Goal: Information Seeking & Learning: Learn about a topic

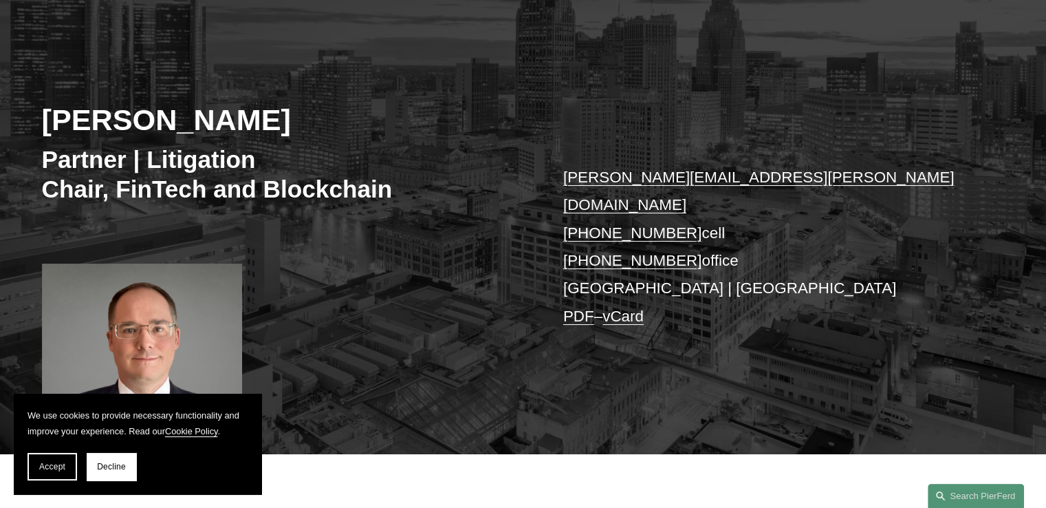
scroll to position [206, 0]
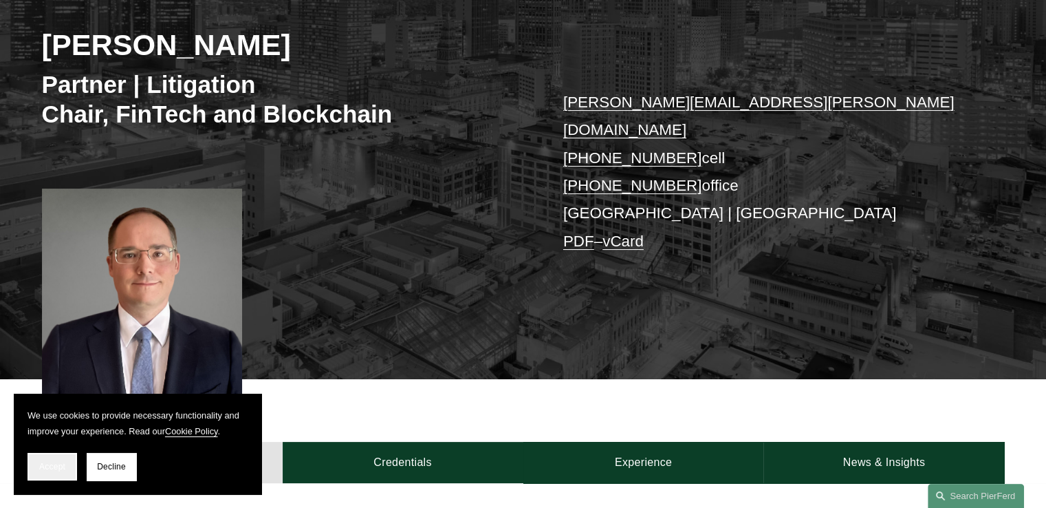
click at [64, 468] on span "Accept" at bounding box center [52, 467] width 26 height 10
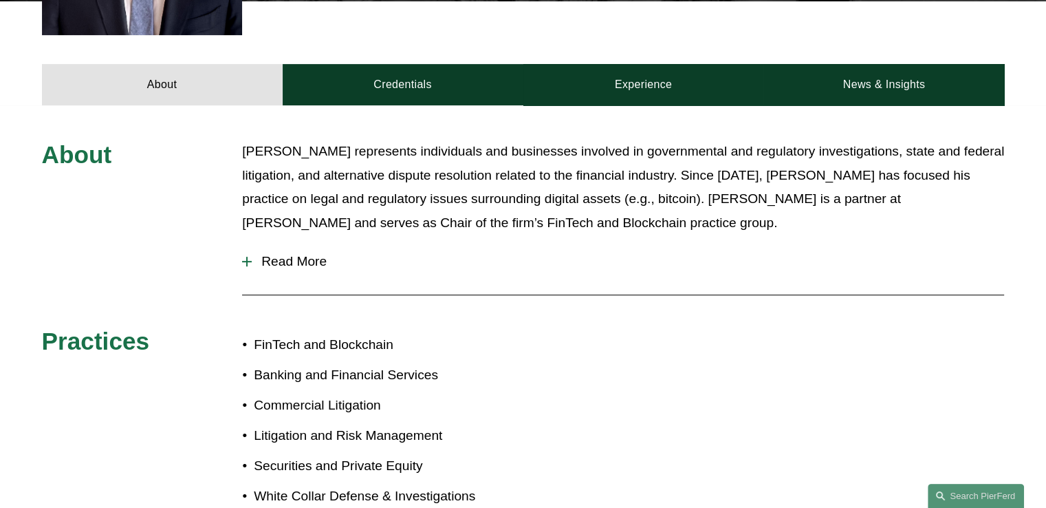
scroll to position [529, 0]
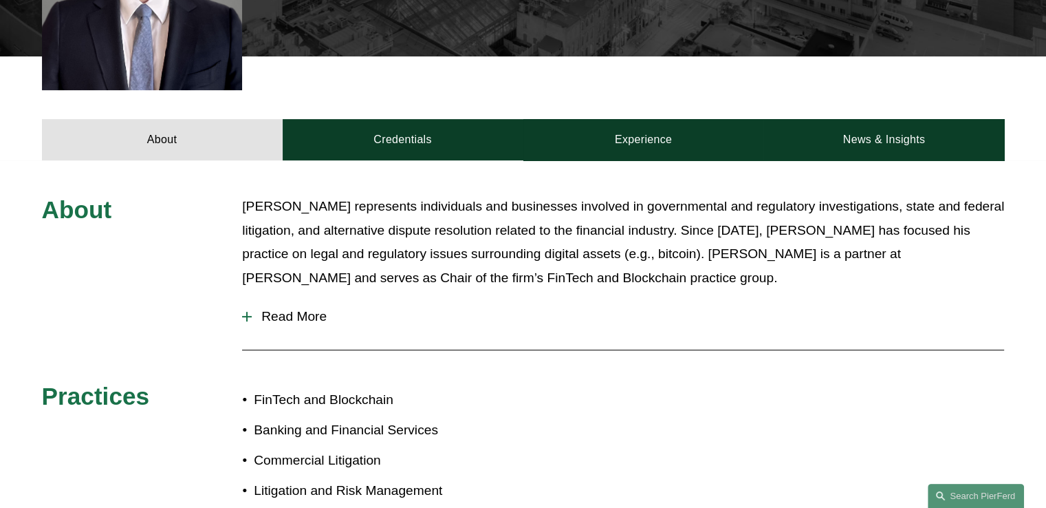
click at [305, 309] on span "Read More" at bounding box center [628, 316] width 752 height 15
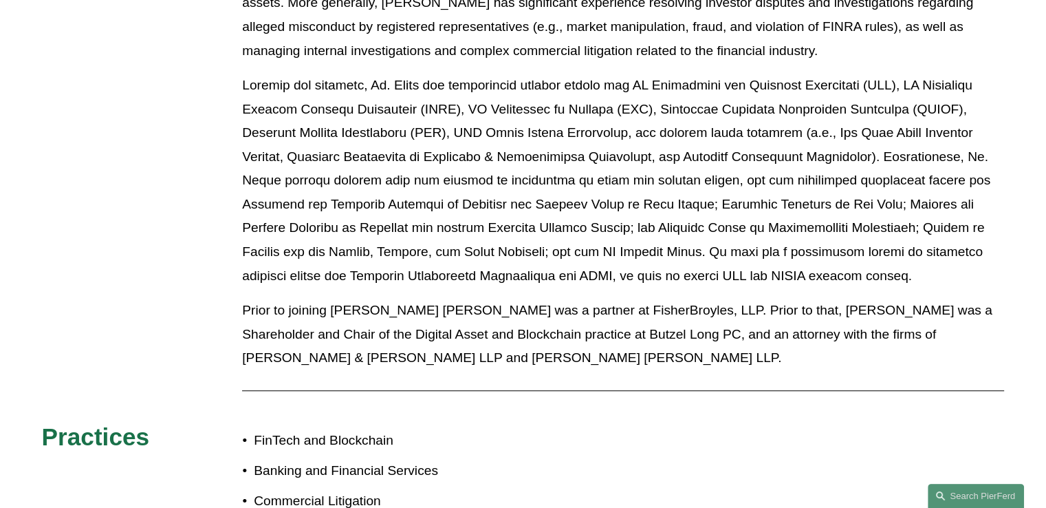
scroll to position [1010, 0]
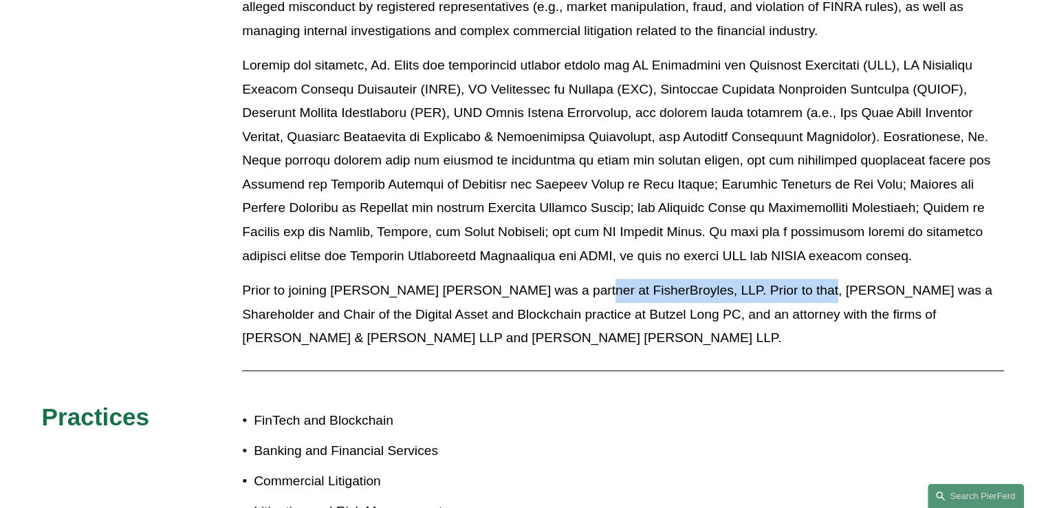
drag, startPoint x: 560, startPoint y: 265, endPoint x: 777, endPoint y: 265, distance: 217.4
click at [777, 279] on p "Prior to joining Pierson Ferdinand, William was a partner at FisherBroyles, LLP…" at bounding box center [623, 315] width 762 height 72
drag, startPoint x: 777, startPoint y: 265, endPoint x: 785, endPoint y: 265, distance: 7.6
click at [778, 279] on p "Prior to joining Pierson Ferdinand, William was a partner at FisherBroyles, LLP…" at bounding box center [623, 315] width 762 height 72
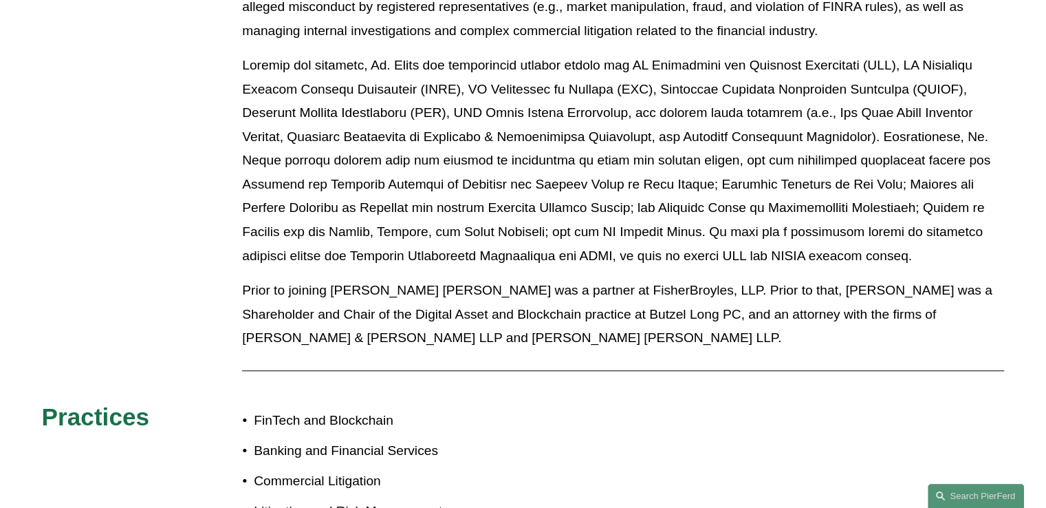
click at [941, 257] on div "Among other clients, Mr. Kraus has advised digital asset exchanges and issuers,…" at bounding box center [623, 107] width 762 height 508
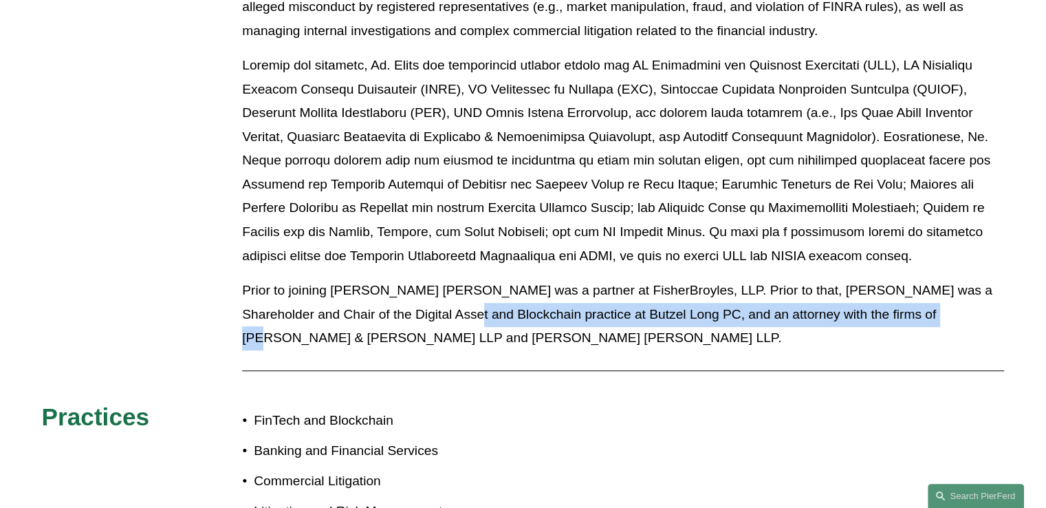
drag, startPoint x: 389, startPoint y: 290, endPoint x: 871, endPoint y: 299, distance: 481.6
click at [871, 299] on p "Prior to joining Pierson Ferdinand, William was a partner at FisherBroyles, LLP…" at bounding box center [623, 315] width 762 height 72
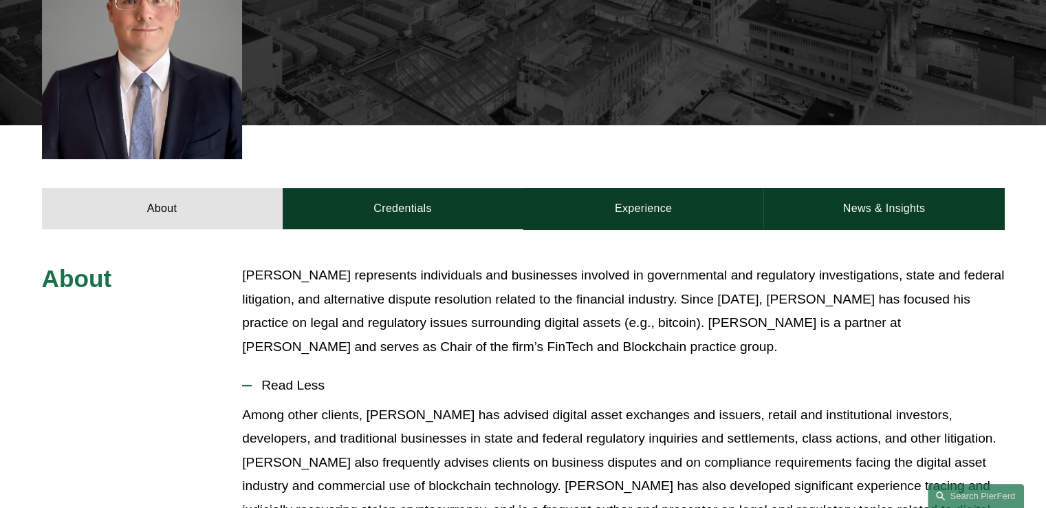
scroll to position [0, 0]
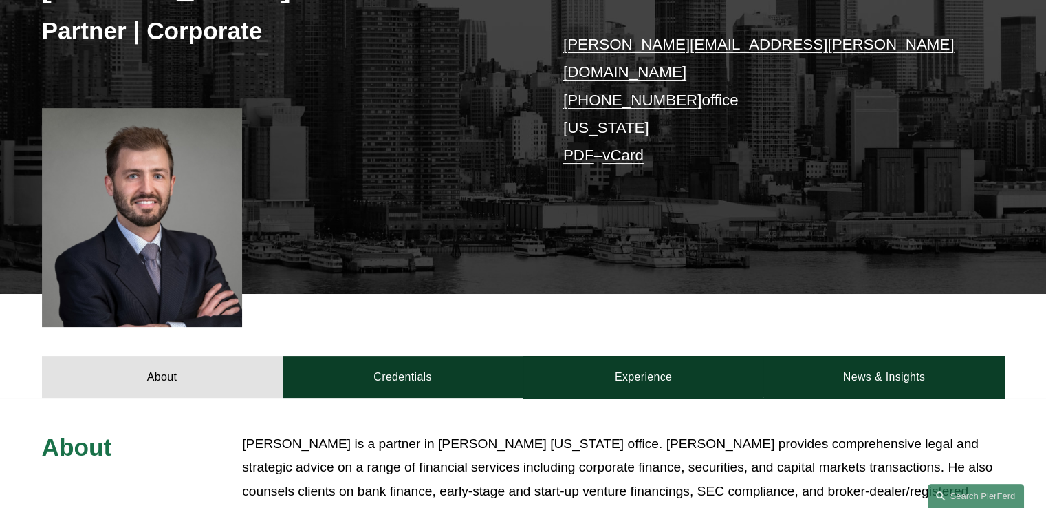
scroll to position [344, 0]
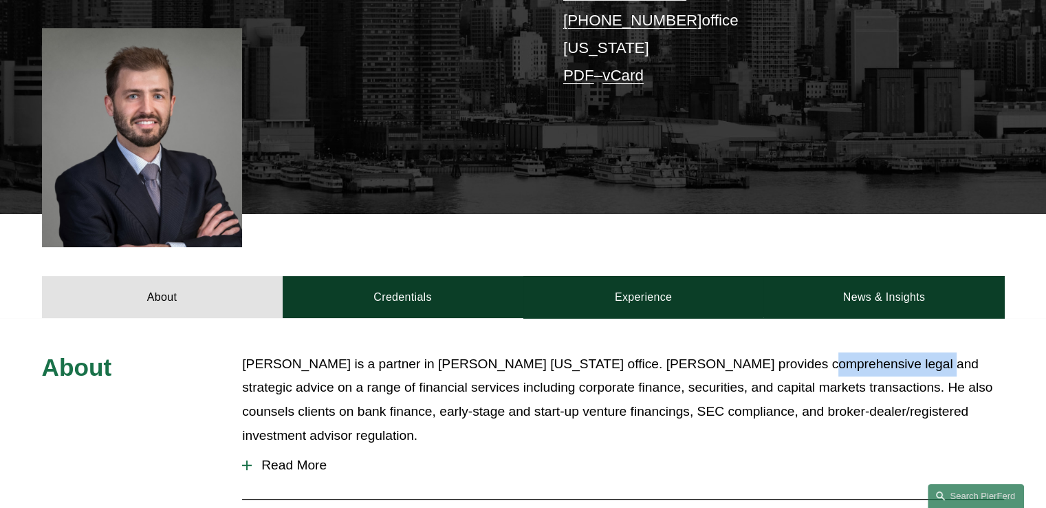
drag, startPoint x: 757, startPoint y: 350, endPoint x: 875, endPoint y: 350, distance: 118.3
click at [875, 352] on p "Benjamin Brickner is a partner in Pierson Ferdinand’s New York office. Ben prov…" at bounding box center [623, 399] width 762 height 95
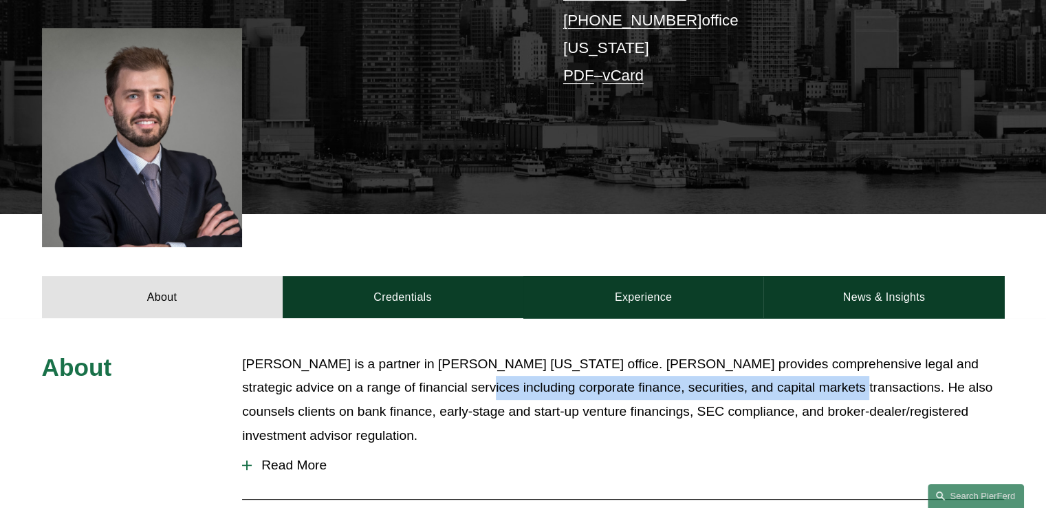
drag, startPoint x: 395, startPoint y: 372, endPoint x: 763, endPoint y: 374, distance: 368.0
click at [763, 374] on p "Benjamin Brickner is a partner in Pierson Ferdinand’s New York office. Ben prov…" at bounding box center [623, 399] width 762 height 95
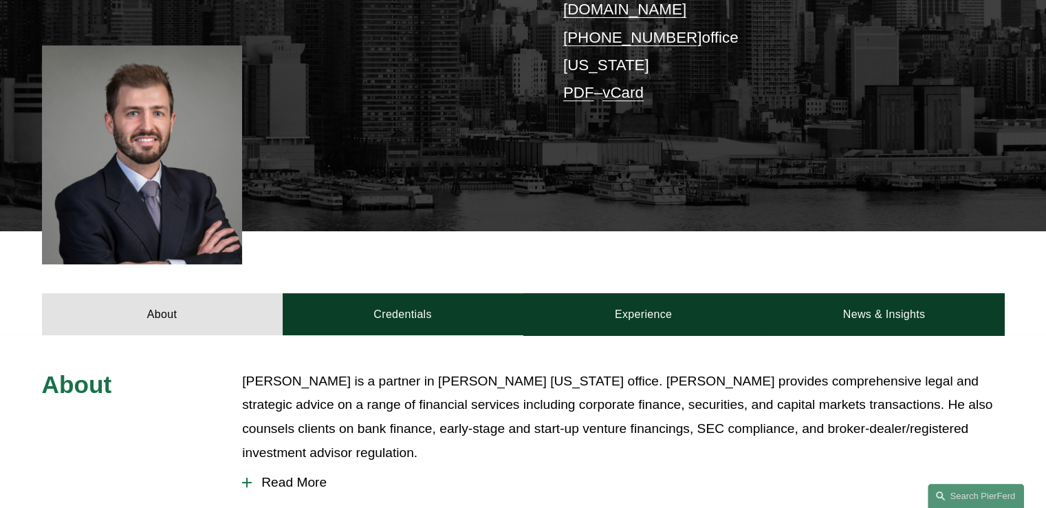
scroll to position [69, 0]
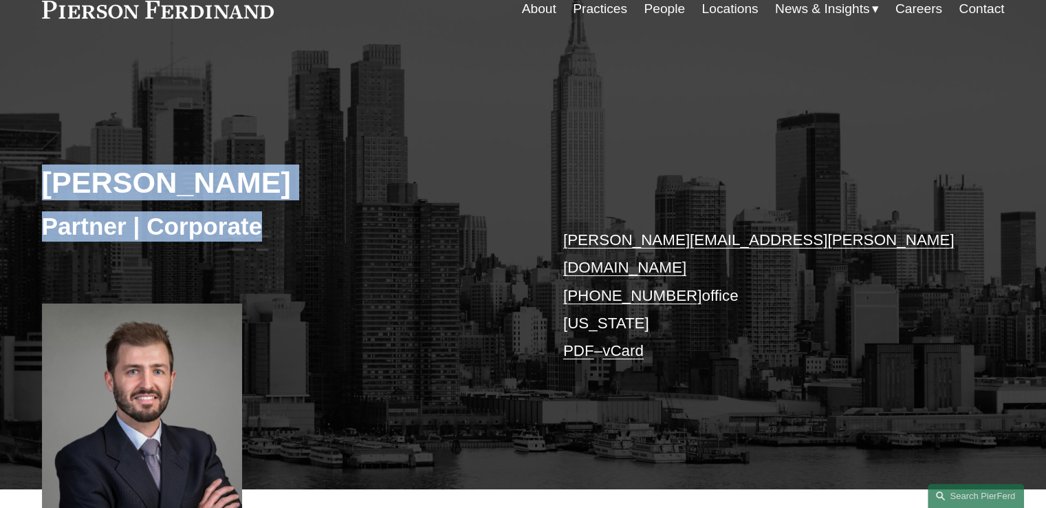
drag, startPoint x: 39, startPoint y: 172, endPoint x: 358, endPoint y: 220, distance: 322.1
click at [358, 220] on div "Benjamin Brickner Partner | Corporate benjamin.brickner@pierferd.com +1.917.410…" at bounding box center [523, 285] width 1046 height 408
click at [358, 220] on h3 "Partner | Corporate" at bounding box center [282, 226] width 481 height 30
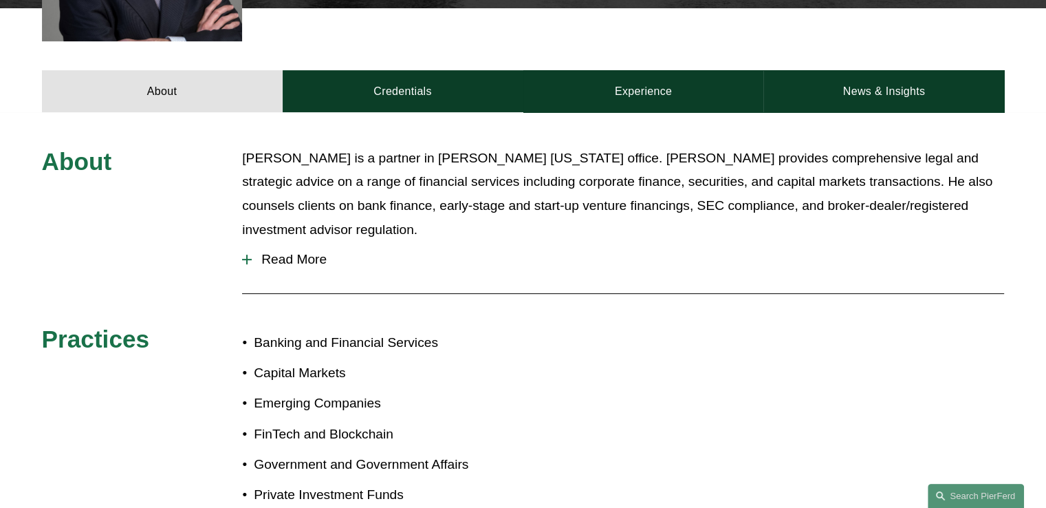
scroll to position [413, 0]
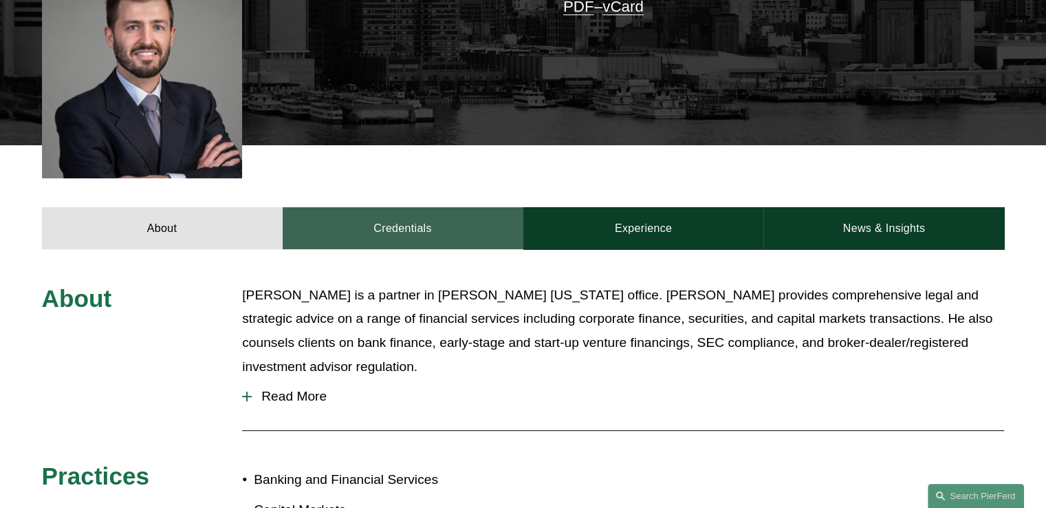
click at [424, 215] on link "Credentials" at bounding box center [403, 227] width 241 height 41
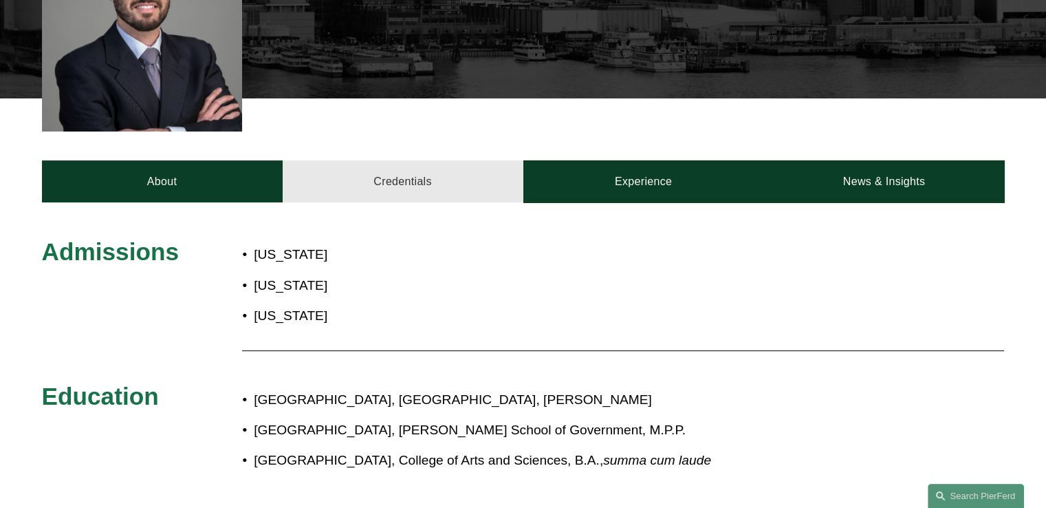
scroll to position [550, 0]
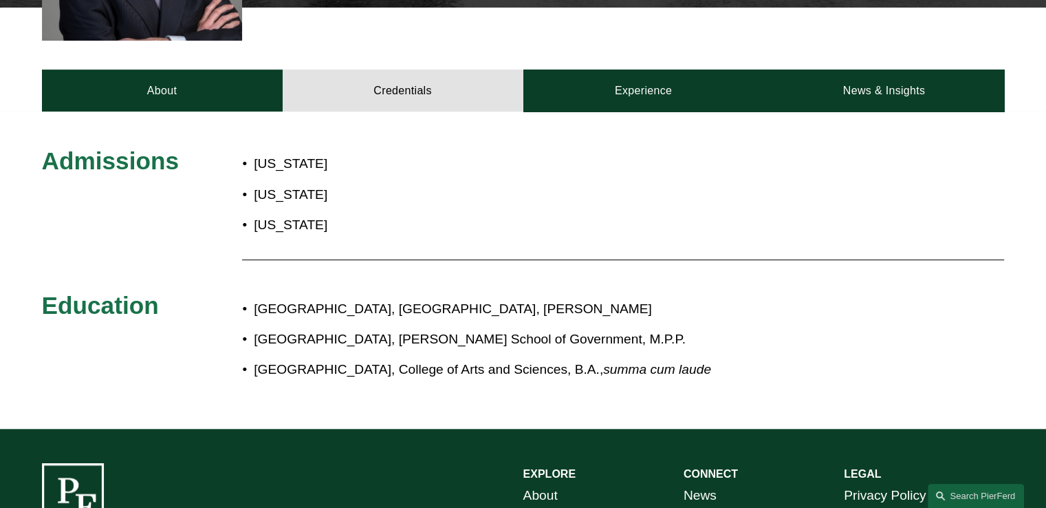
drag, startPoint x: 327, startPoint y: 289, endPoint x: 713, endPoint y: 322, distance: 386.6
click at [713, 322] on ul "Columbia University, School of Law, J.D. Harvard University, John F. Kennedy Sc…" at bounding box center [563, 339] width 642 height 85
click at [713, 327] on p "Harvard University, John F. Kennedy School of Government, M.P.P." at bounding box center [569, 339] width 630 height 24
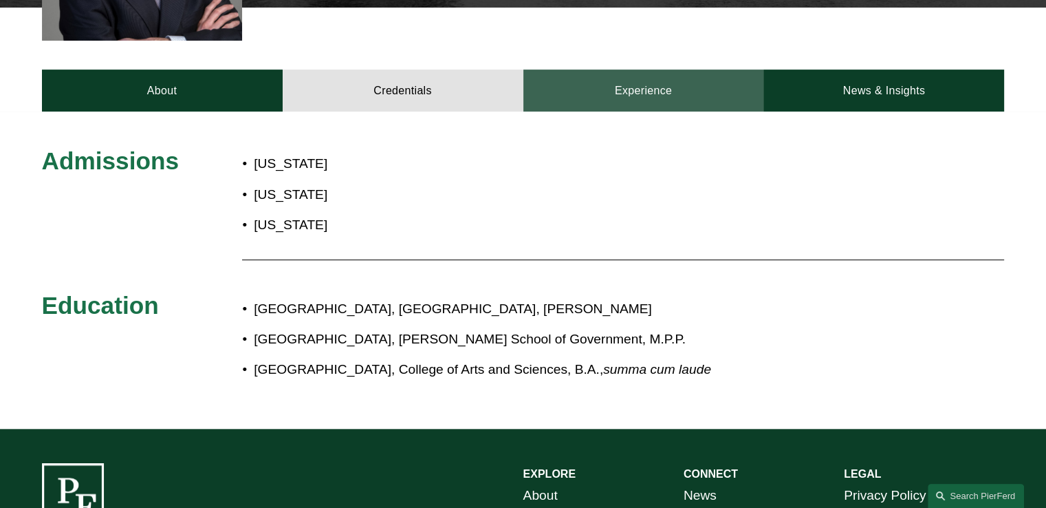
click at [644, 79] on link "Experience" at bounding box center [643, 89] width 241 height 41
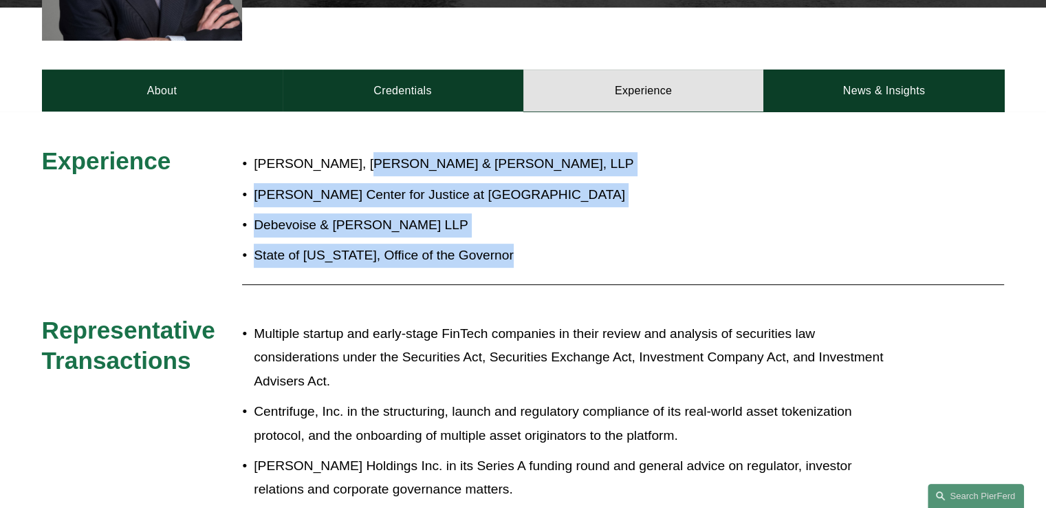
drag, startPoint x: 354, startPoint y: 142, endPoint x: 574, endPoint y: 232, distance: 236.9
click at [574, 232] on ul "Manatt, Phelps & Phillips, LLP Brennan Center for Justice at NYU School of Law …" at bounding box center [563, 209] width 642 height 115
click at [574, 243] on p "State of New Jersey, Office of the Governor" at bounding box center [569, 255] width 630 height 24
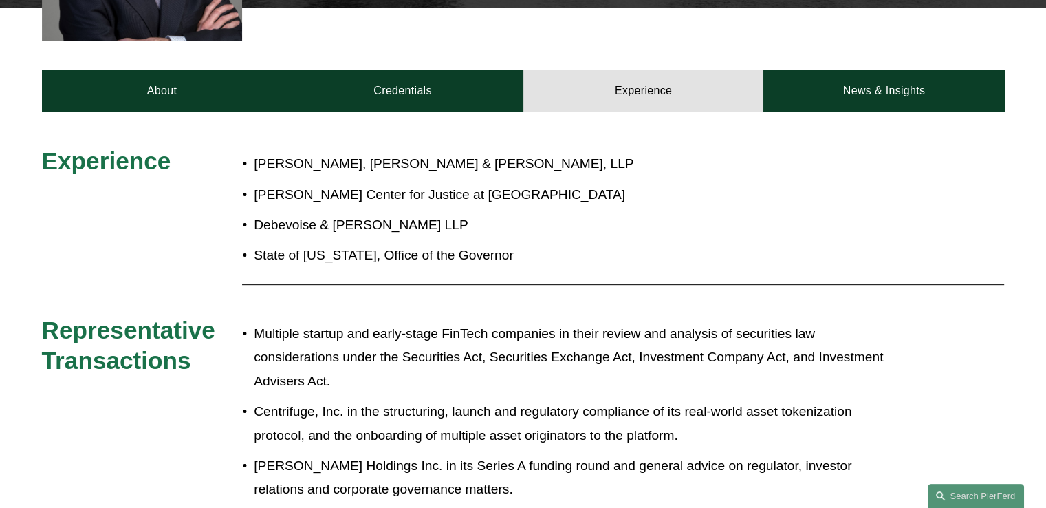
click at [367, 152] on p "Manatt, Phelps & Phillips, LLP" at bounding box center [569, 164] width 630 height 24
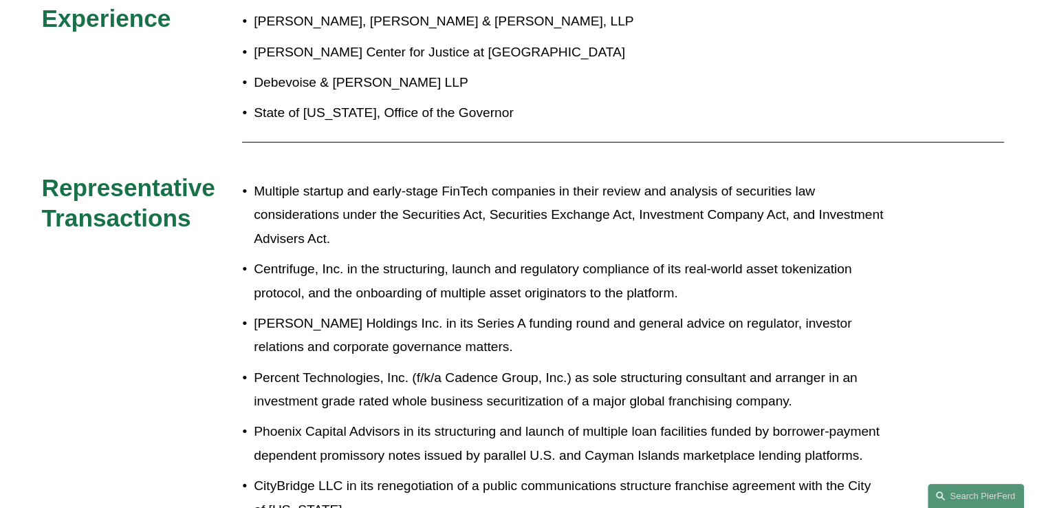
scroll to position [757, 0]
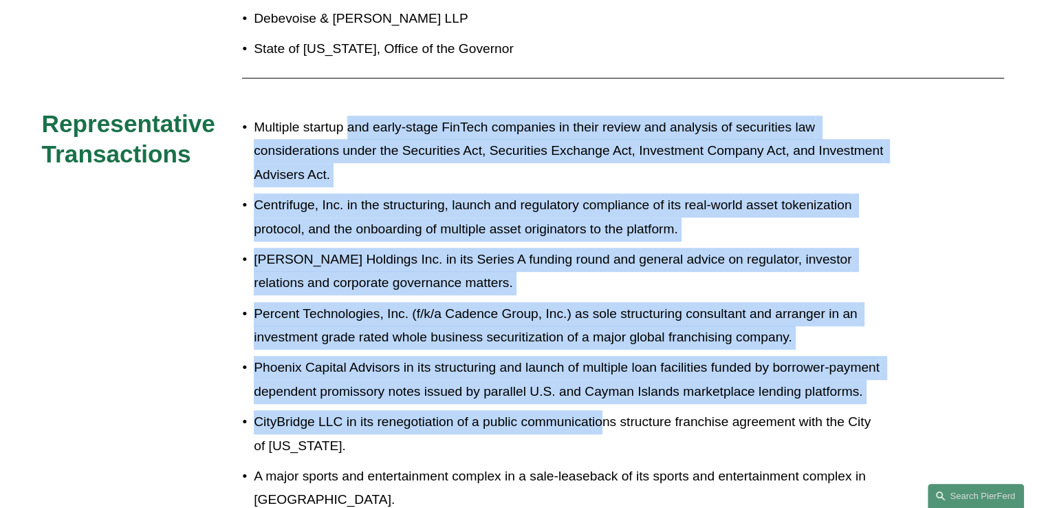
drag, startPoint x: 350, startPoint y: 113, endPoint x: 597, endPoint y: 391, distance: 371.7
click at [598, 392] on ul "Multiple startup and early-stage FinTech companies in their review and analysis…" at bounding box center [563, 368] width 642 height 504
click at [595, 389] on ul "Multiple startup and early-stage FinTech companies in their review and analysis…" at bounding box center [563, 368] width 642 height 504
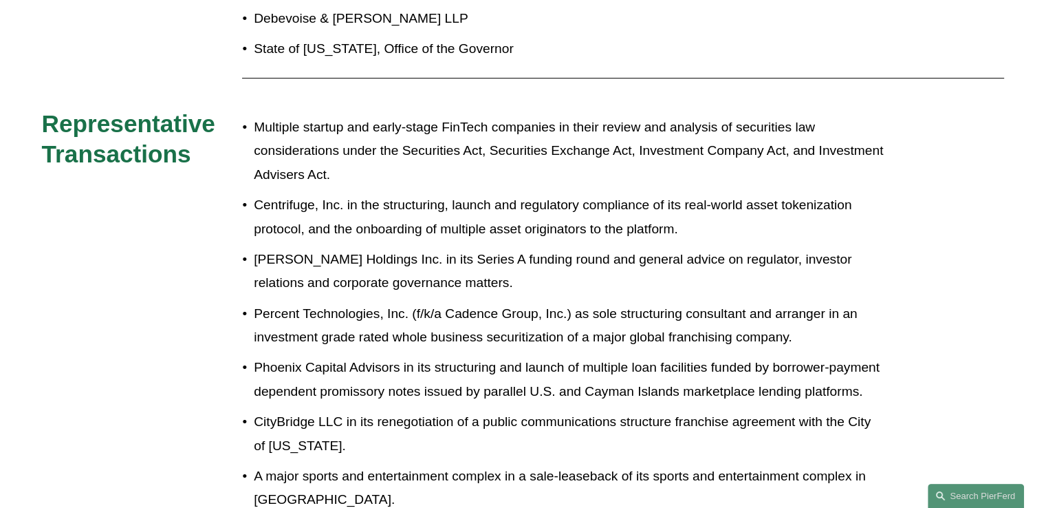
click at [397, 193] on p "Centrifuge, Inc. in the structuring, launch and regulatory compliance of its re…" at bounding box center [569, 216] width 630 height 47
click at [380, 302] on p "Percent Technologies, Inc. (f/k/a Cadence Group, Inc.) as sole structuring cons…" at bounding box center [569, 325] width 630 height 47
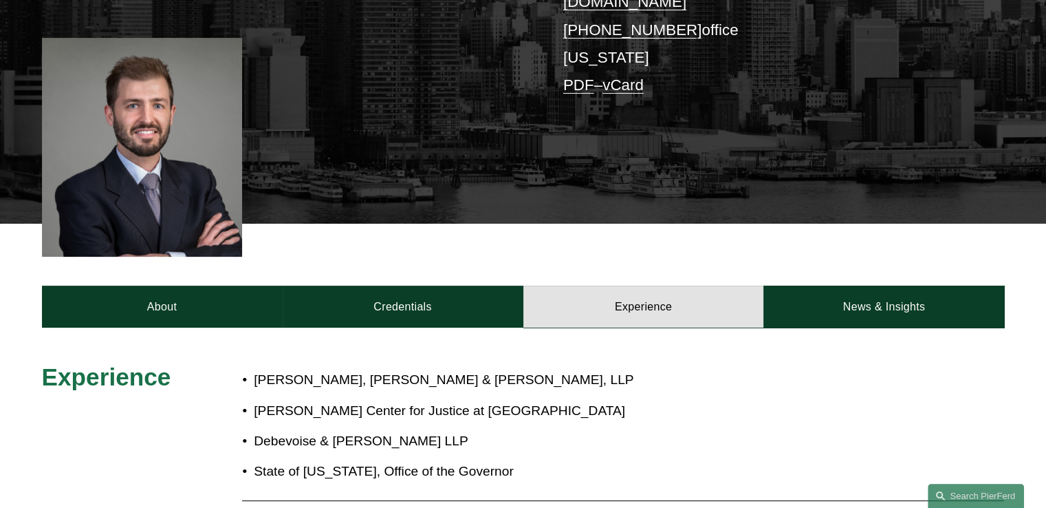
scroll to position [0, 0]
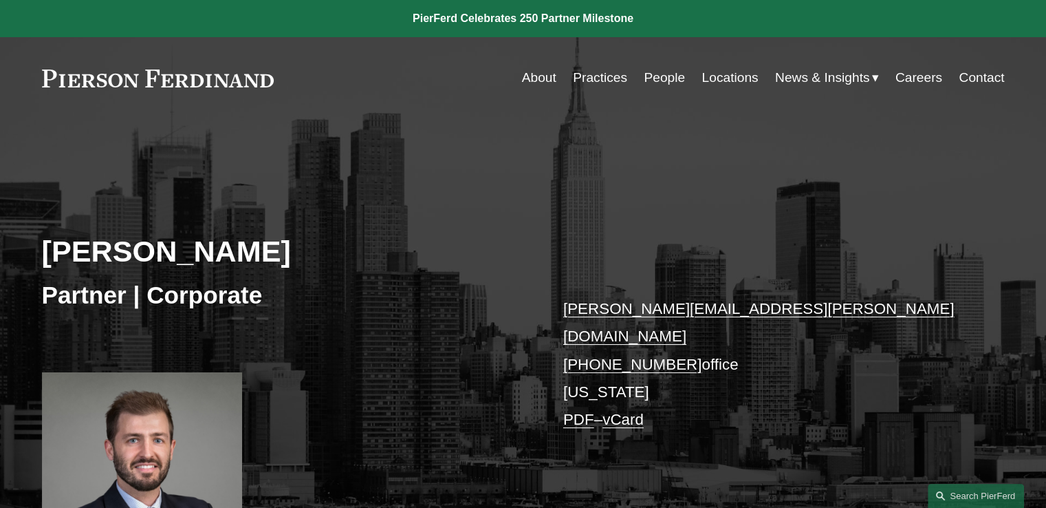
click at [724, 72] on link "Locations" at bounding box center [730, 78] width 56 height 26
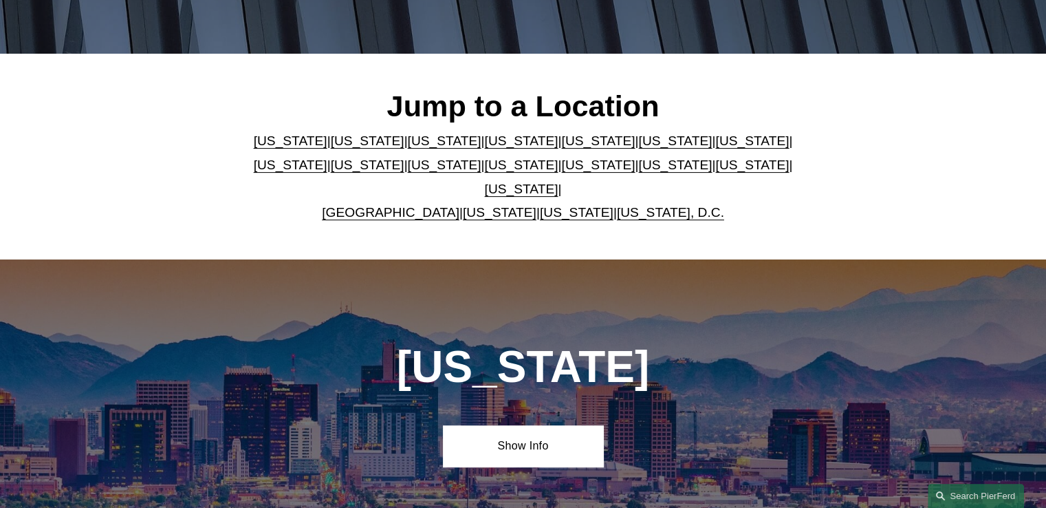
scroll to position [344, 0]
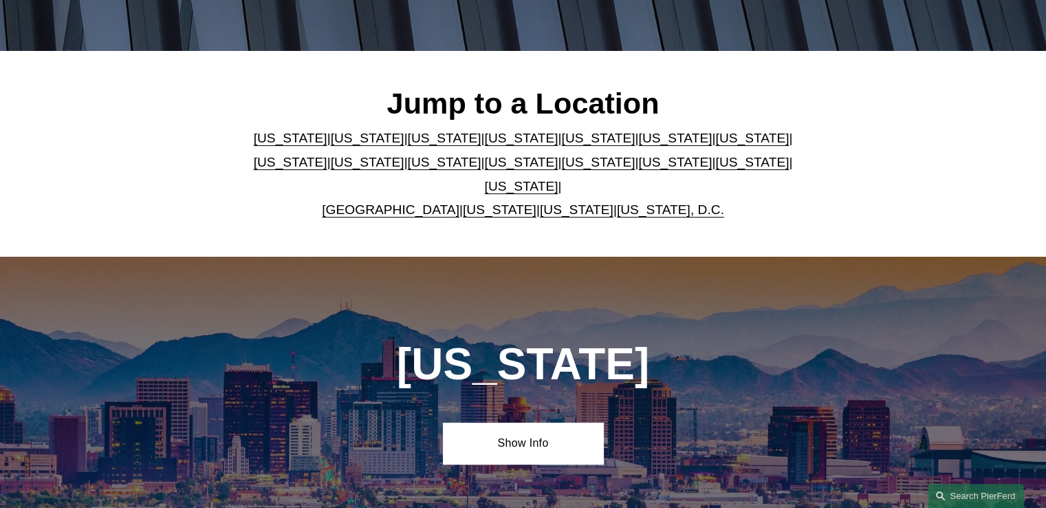
click at [485, 145] on link "[US_STATE]" at bounding box center [522, 138] width 74 height 14
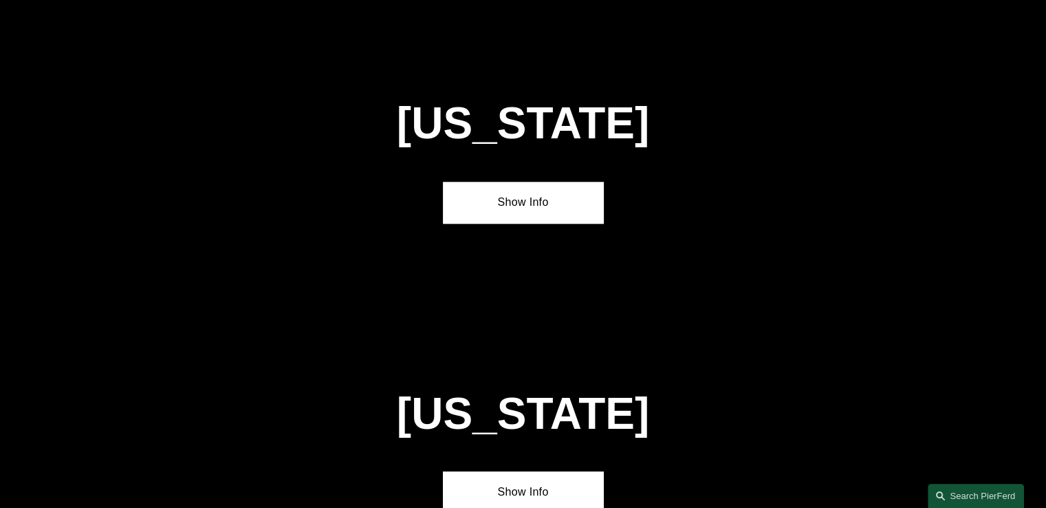
scroll to position [1459, 0]
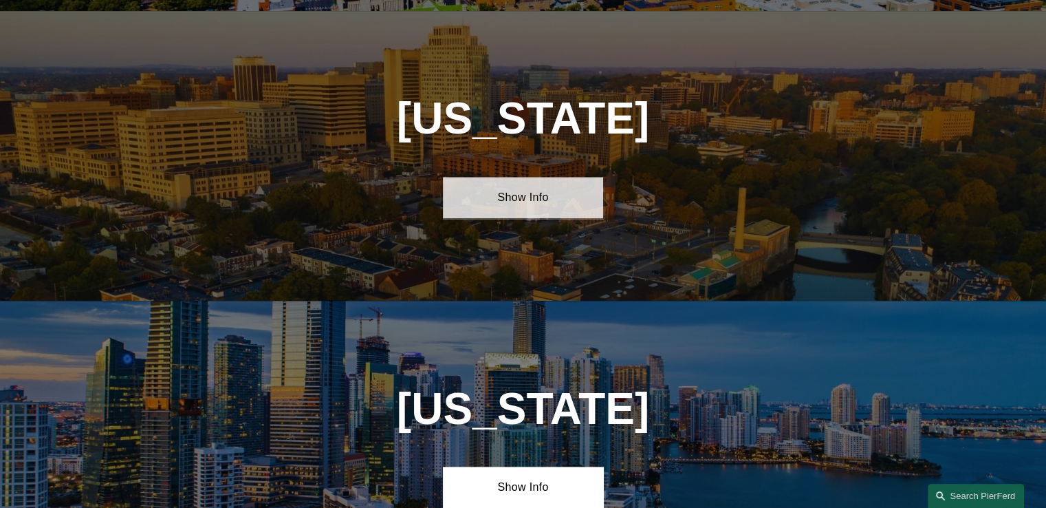
click at [567, 190] on link "Show Info" at bounding box center [523, 197] width 160 height 41
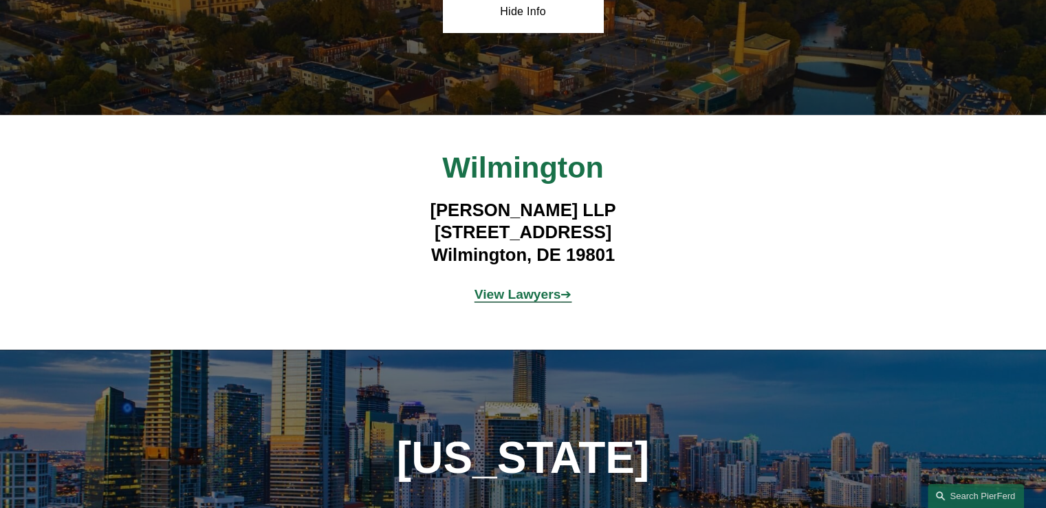
scroll to position [1665, 0]
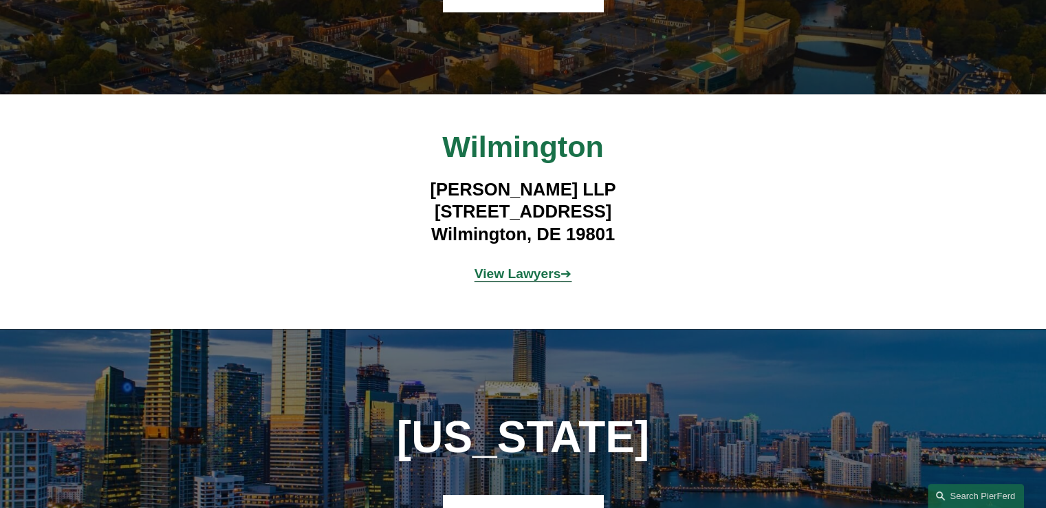
click at [496, 266] on strong "View Lawyers" at bounding box center [518, 273] width 87 height 14
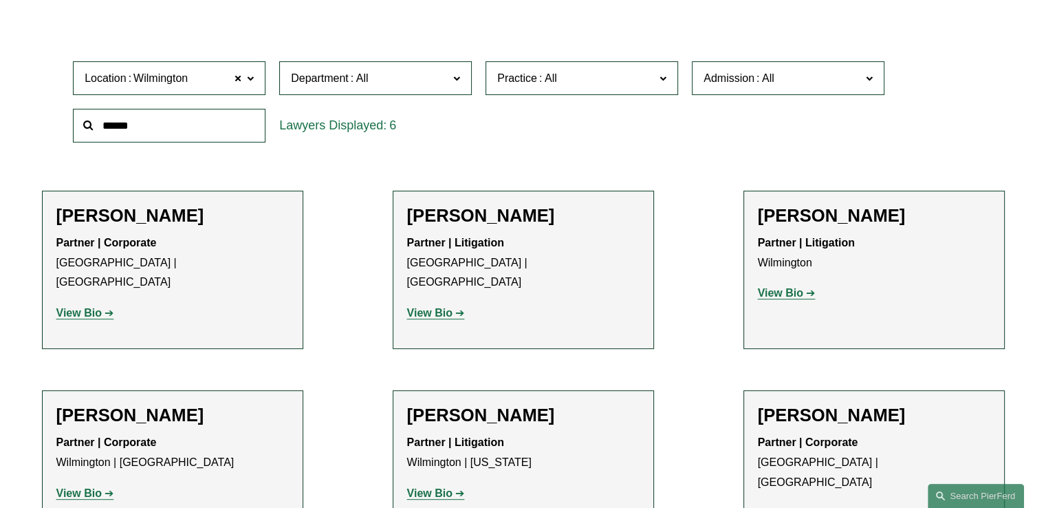
scroll to position [413, 0]
click at [430, 307] on strong "View Bio" at bounding box center [429, 313] width 45 height 12
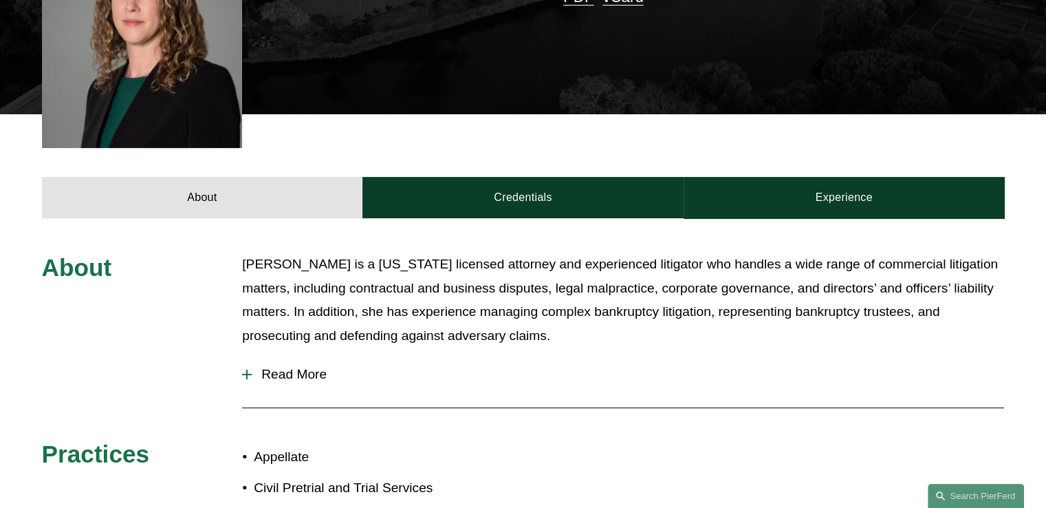
scroll to position [481, 0]
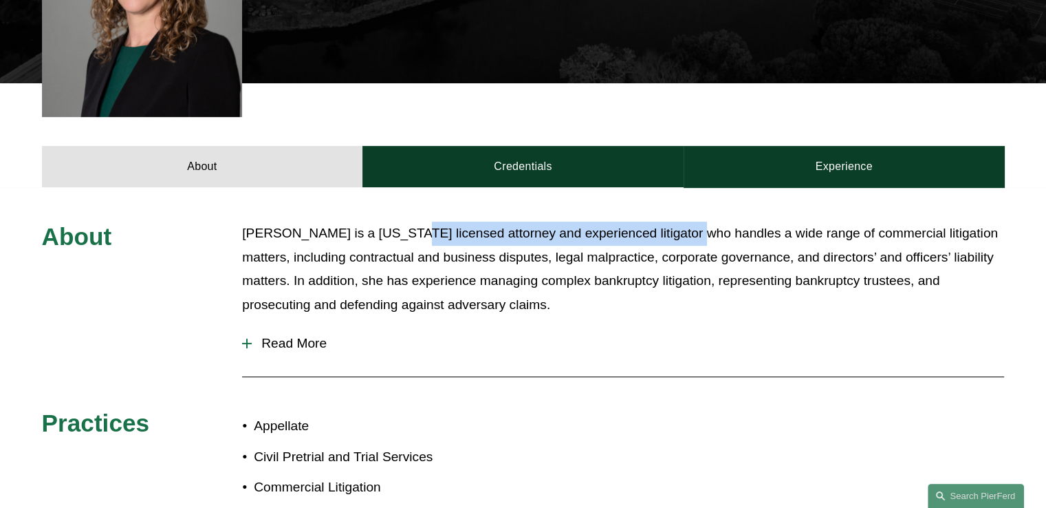
drag, startPoint x: 403, startPoint y: 213, endPoint x: 682, endPoint y: 210, distance: 279.3
click at [682, 221] on p "[PERSON_NAME] is a [US_STATE] licensed attorney and experienced litigator who h…" at bounding box center [623, 268] width 762 height 95
click at [682, 221] on p "Maura is a Delaware licensed attorney and experienced litigator who handles a w…" at bounding box center [623, 268] width 762 height 95
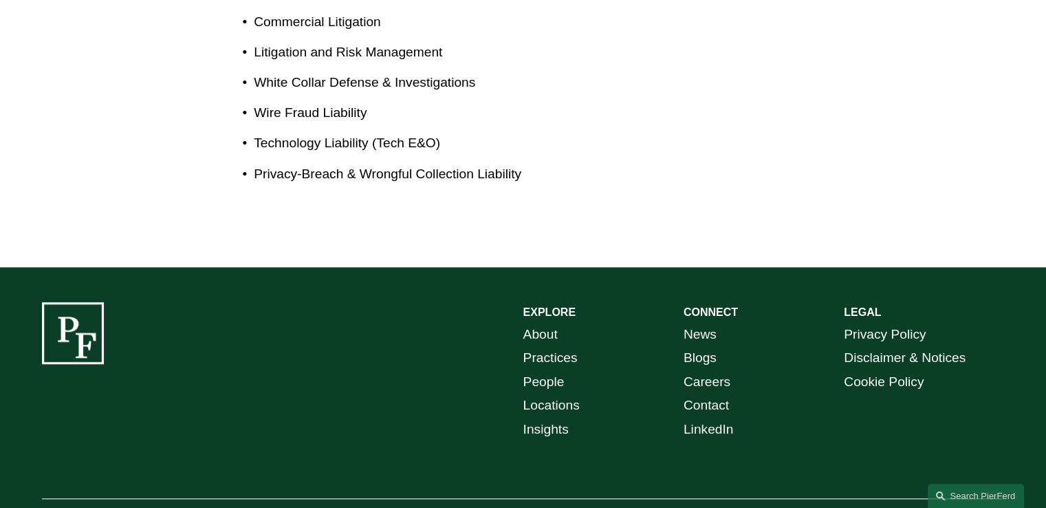
scroll to position [983, 0]
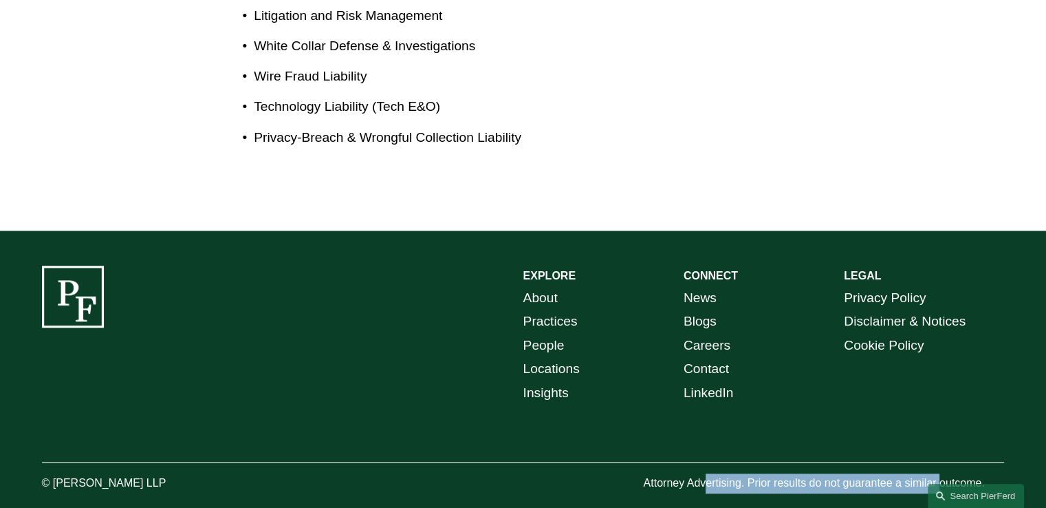
drag, startPoint x: 706, startPoint y: 457, endPoint x: 941, endPoint y: 458, distance: 235.2
click at [941, 473] on p "Attorney Advertising. Prior results do not guarantee a similar outcome." at bounding box center [823, 483] width 361 height 20
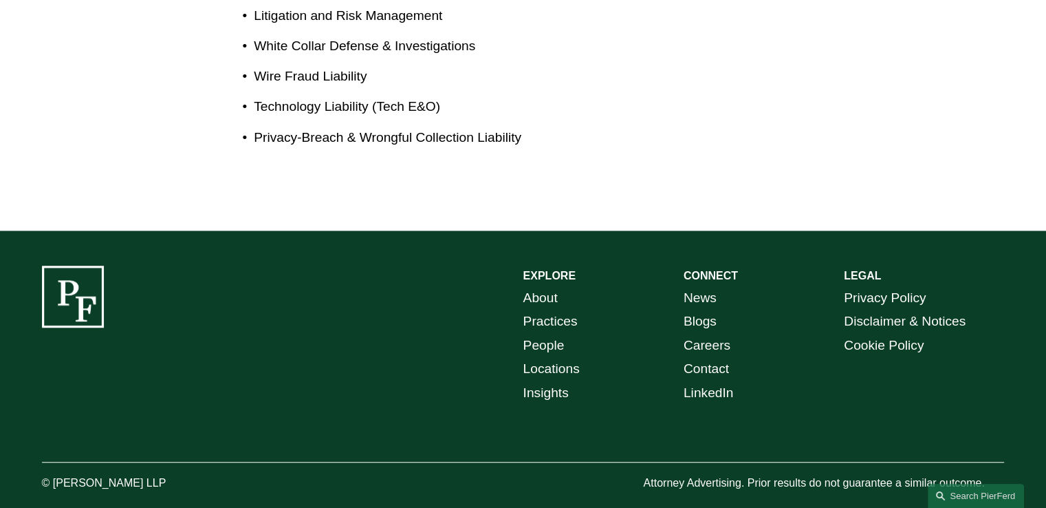
click at [910, 473] on p "Attorney Advertising. Prior results do not guarantee a similar outcome." at bounding box center [823, 483] width 361 height 20
click at [694, 334] on link "Careers" at bounding box center [707, 346] width 47 height 24
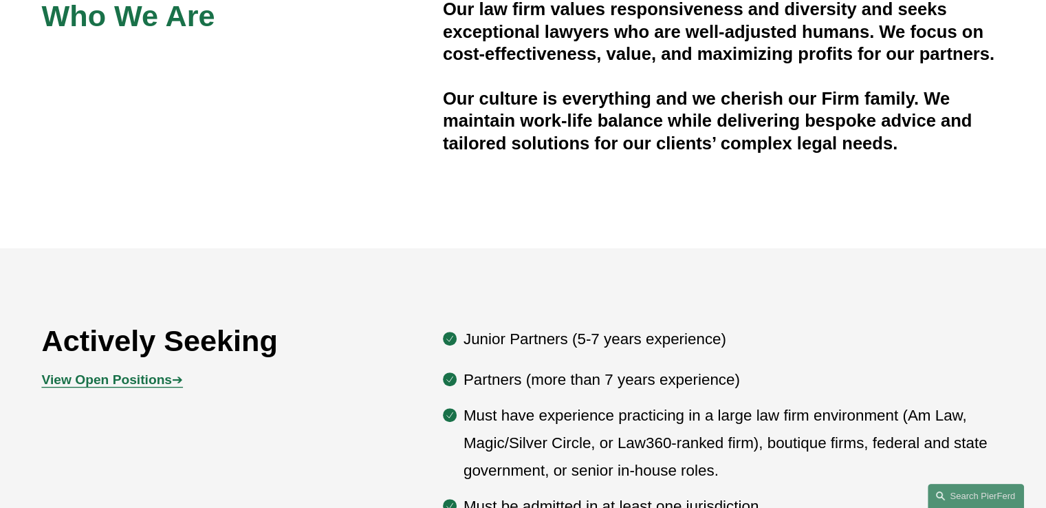
scroll to position [619, 0]
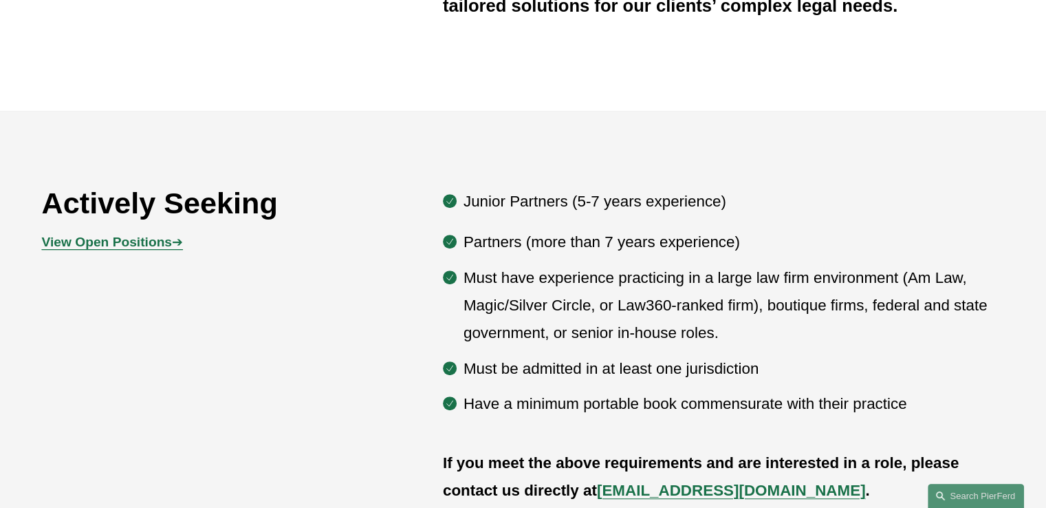
click at [532, 199] on p "Junior Partners (5-7 years experience)" at bounding box center [734, 202] width 541 height 28
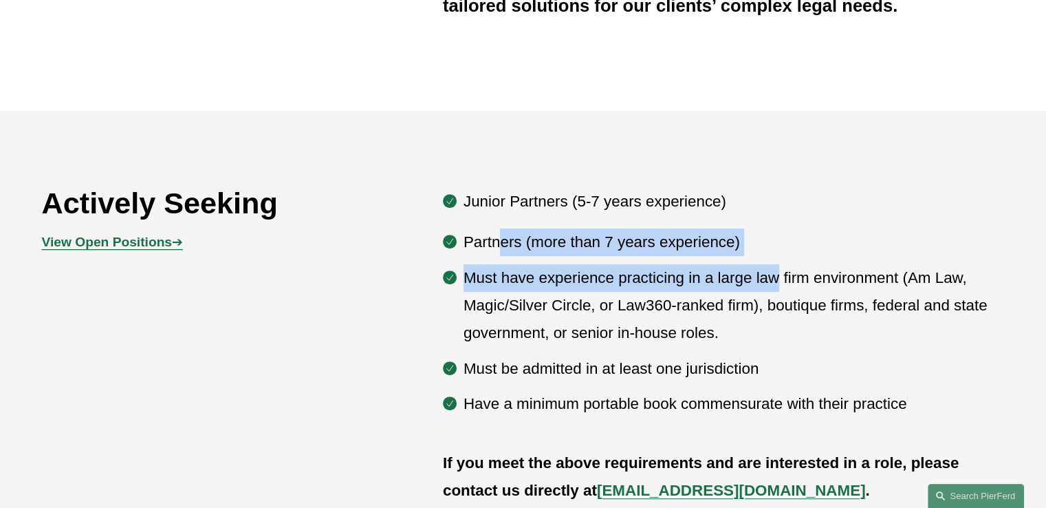
drag, startPoint x: 501, startPoint y: 247, endPoint x: 775, endPoint y: 289, distance: 277.6
click at [775, 289] on ul "Partners (more than 7 years experience) Must have experience practicing in a la…" at bounding box center [724, 322] width 562 height 189
click at [775, 289] on p "Must have experience practicing in a large law firm environment (Am Law, Magic/…" at bounding box center [734, 305] width 541 height 83
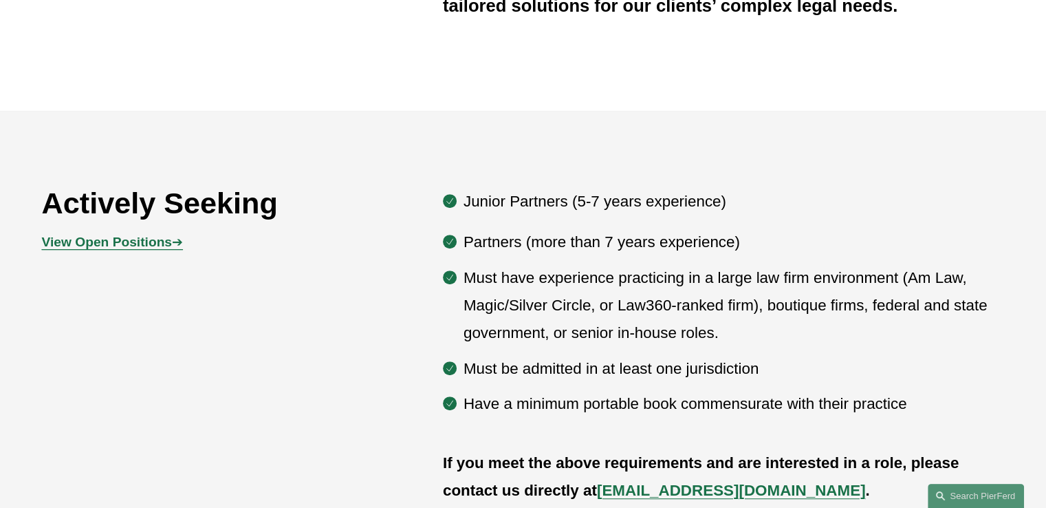
click at [814, 288] on p "Must have experience practicing in a large law firm environment (Am Law, Magic/…" at bounding box center [734, 305] width 541 height 83
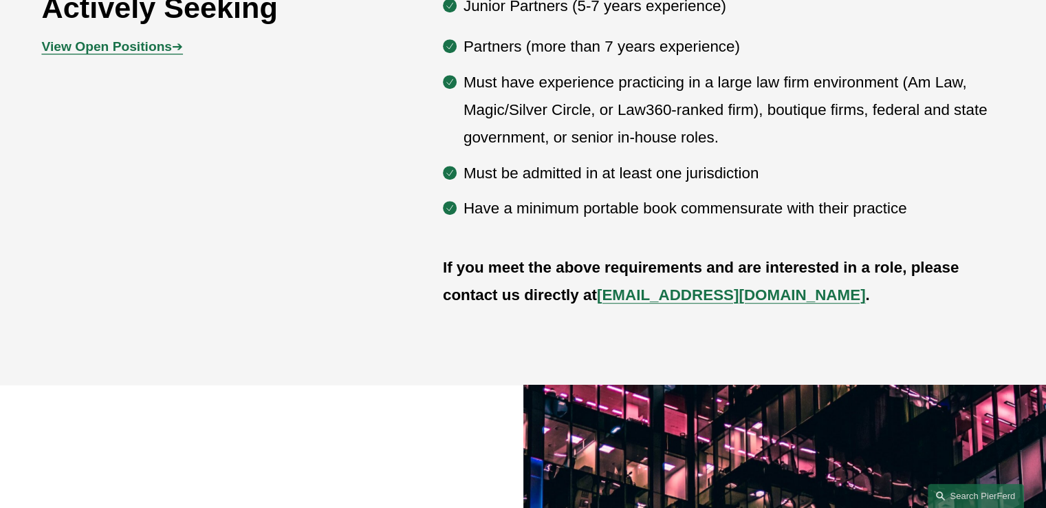
scroll to position [825, 0]
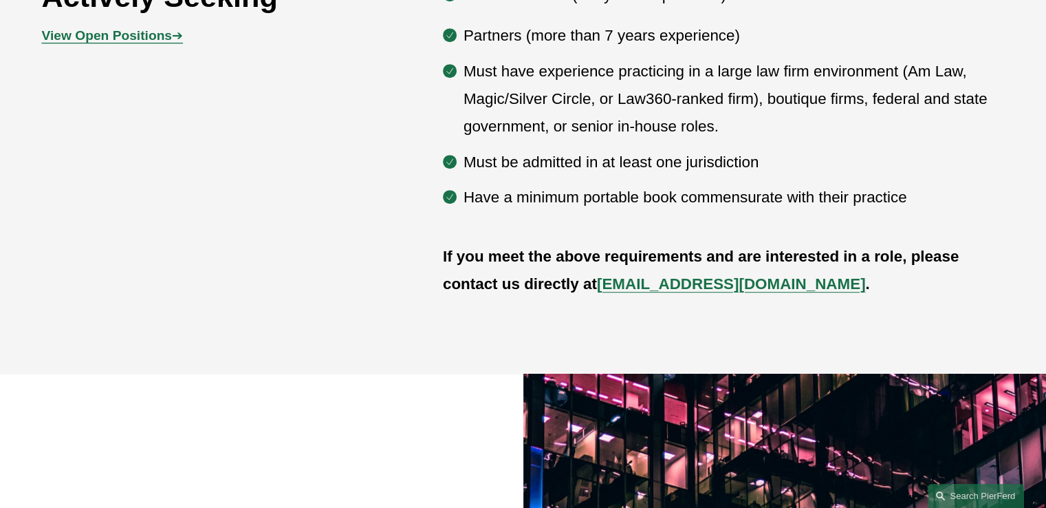
click at [627, 155] on p "Must be admitted in at least one jurisdiction" at bounding box center [734, 163] width 541 height 28
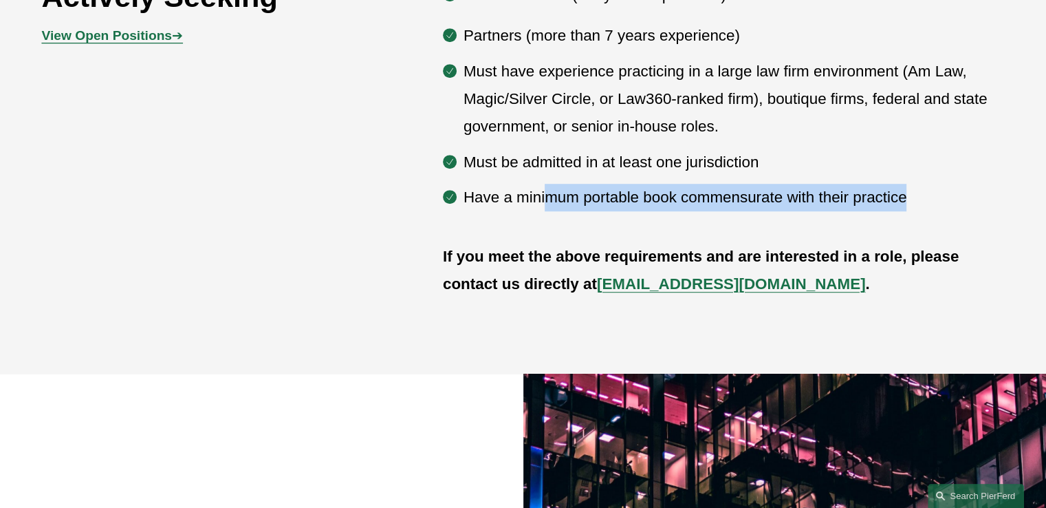
drag, startPoint x: 545, startPoint y: 200, endPoint x: 972, endPoint y: 202, distance: 427.1
click at [972, 202] on p "Have a minimum portable book commensurate with their practice" at bounding box center [734, 198] width 541 height 28
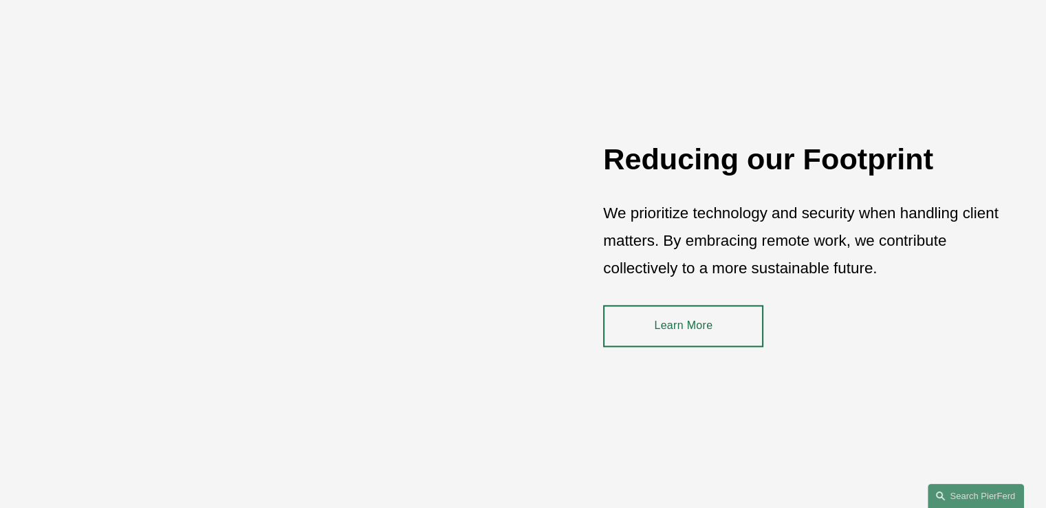
scroll to position [1788, 0]
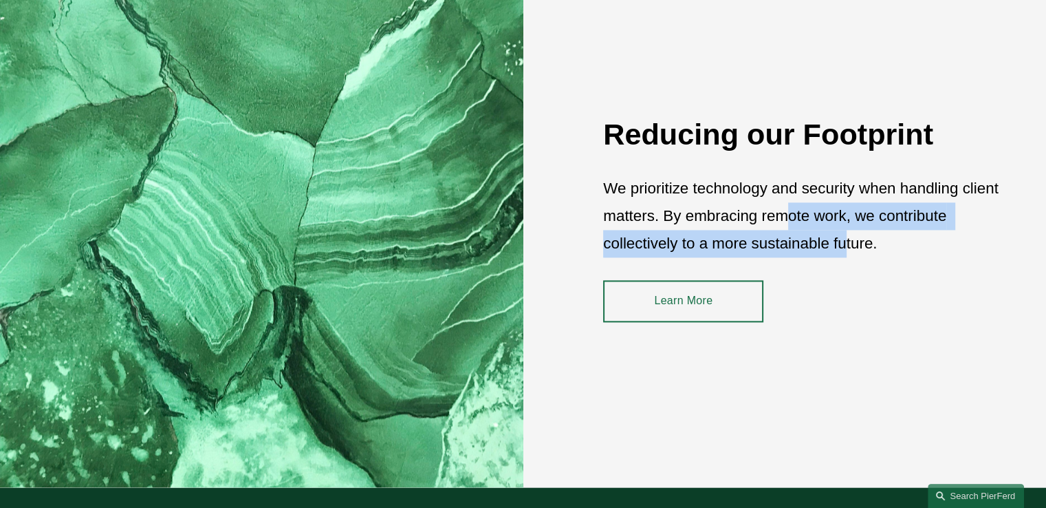
drag, startPoint x: 788, startPoint y: 215, endPoint x: 847, endPoint y: 256, distance: 72.3
click at [847, 256] on p "We prioritize technology and security when handling client matters. By embracin…" at bounding box center [803, 216] width 401 height 83
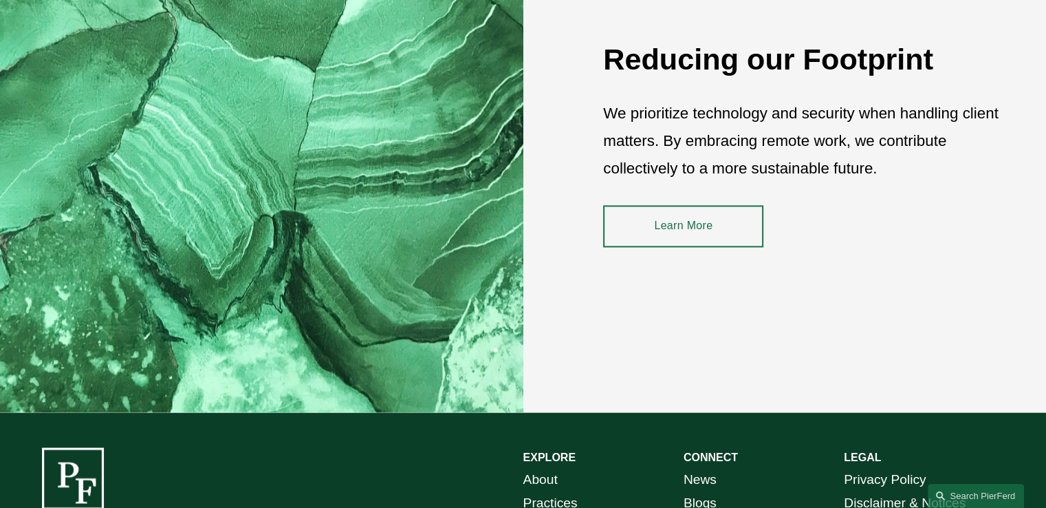
scroll to position [1857, 0]
